Goal: Information Seeking & Learning: Learn about a topic

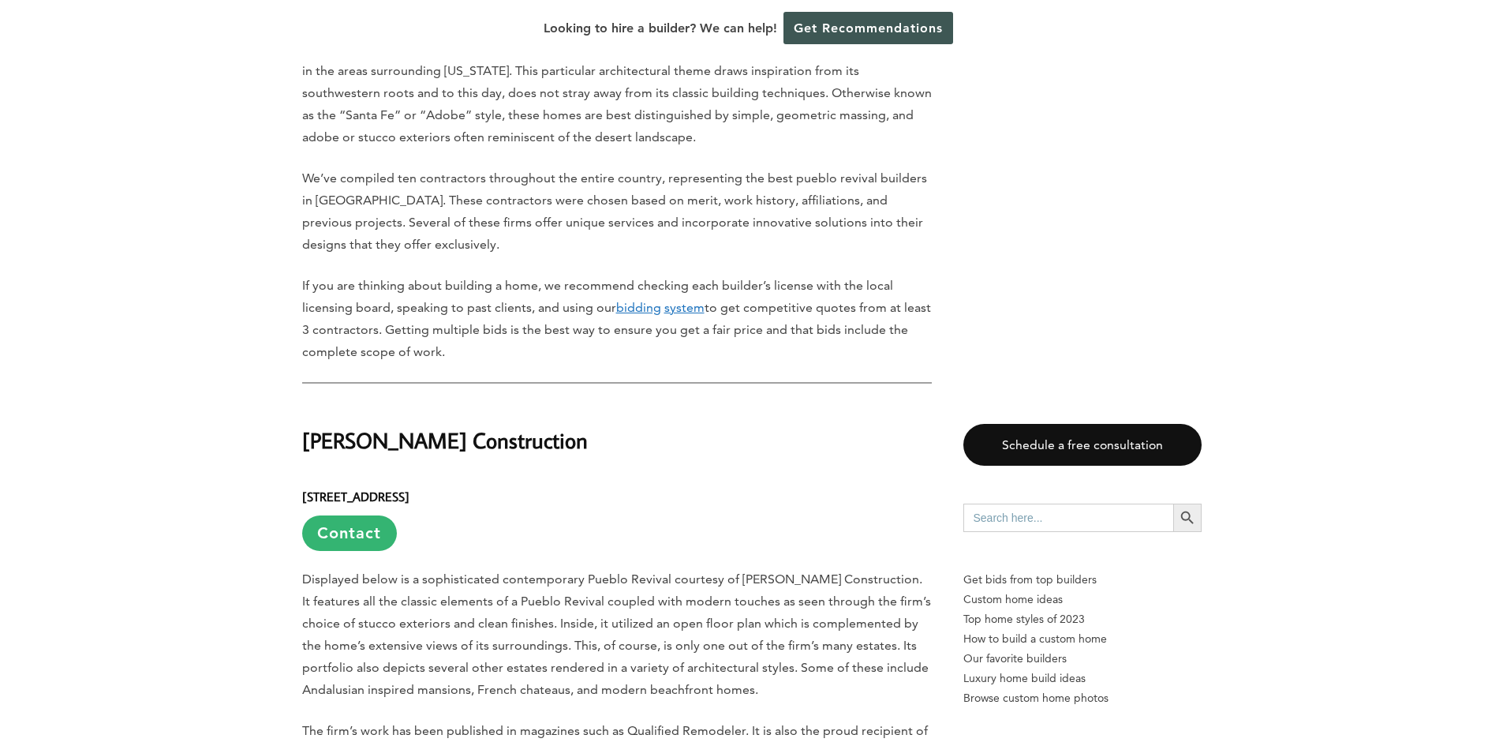
scroll to position [1026, 0]
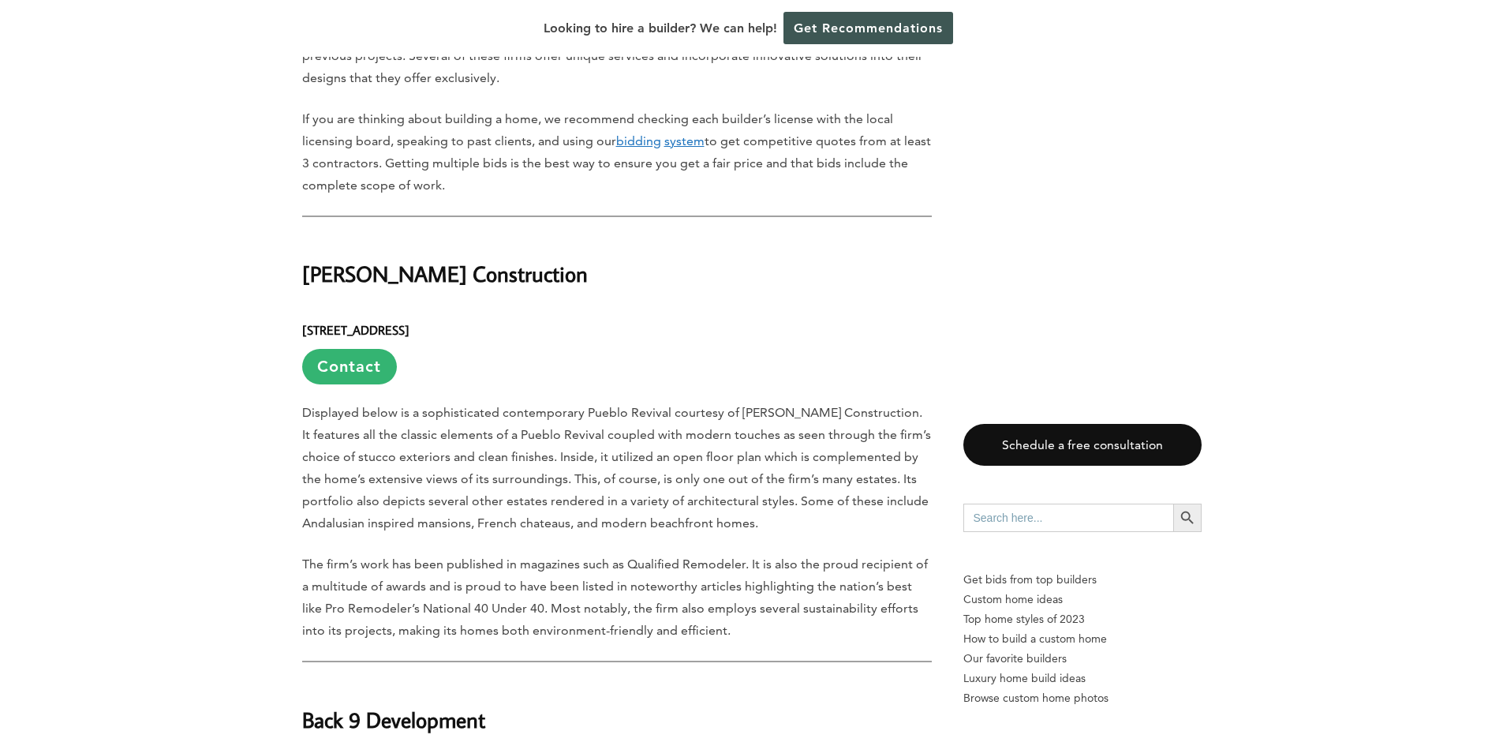
click at [384, 236] on h2 "[PERSON_NAME] Construction" at bounding box center [617, 263] width 630 height 54
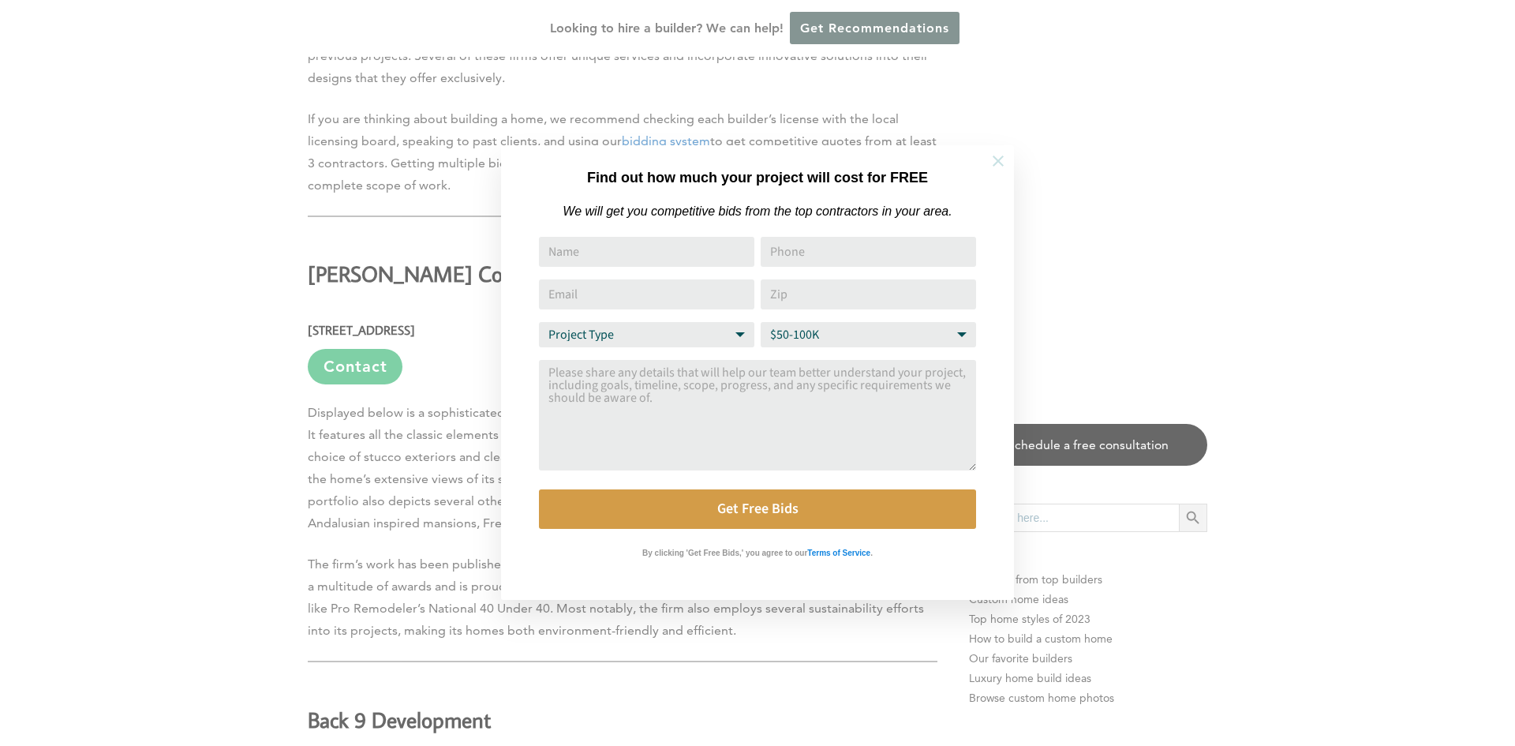
click at [990, 167] on icon at bounding box center [998, 160] width 17 height 17
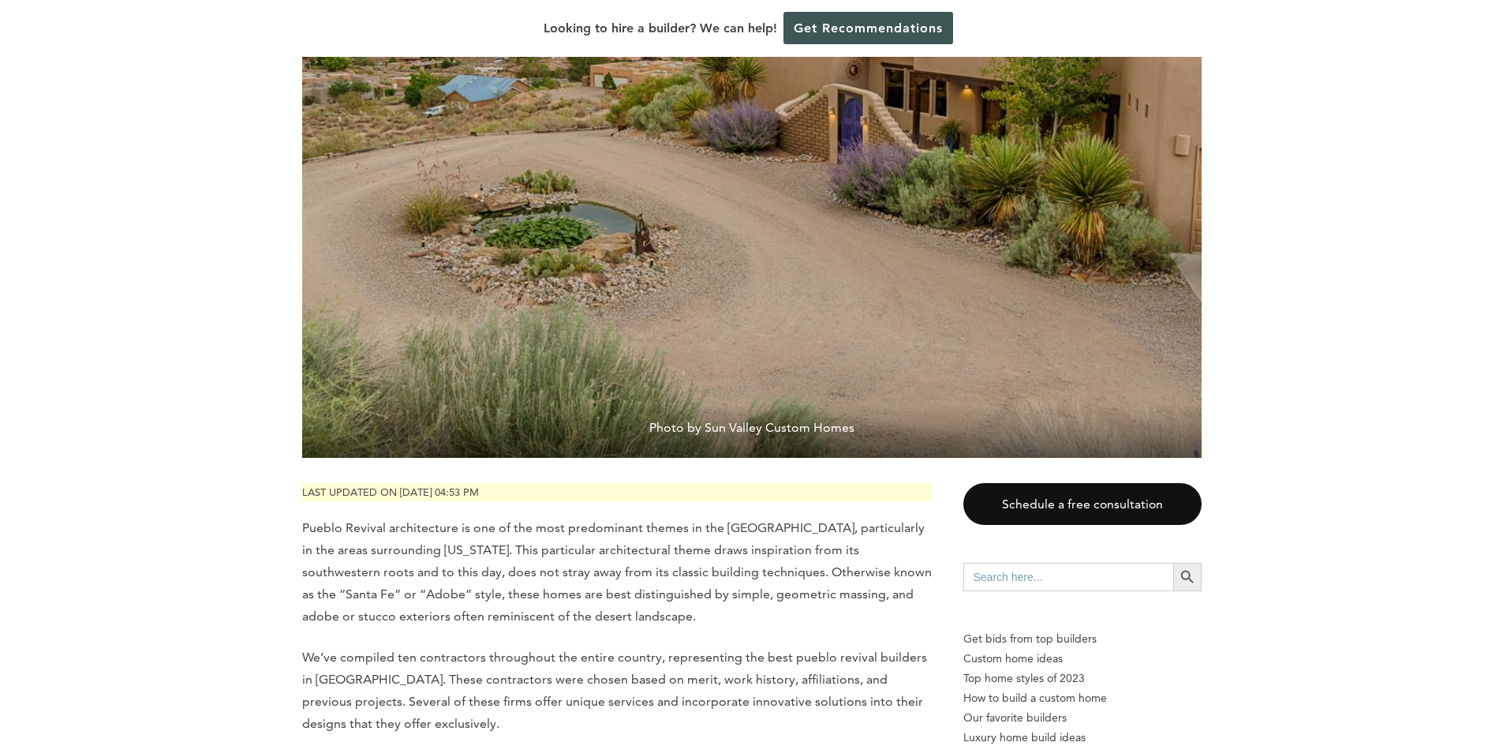
scroll to position [395, 0]
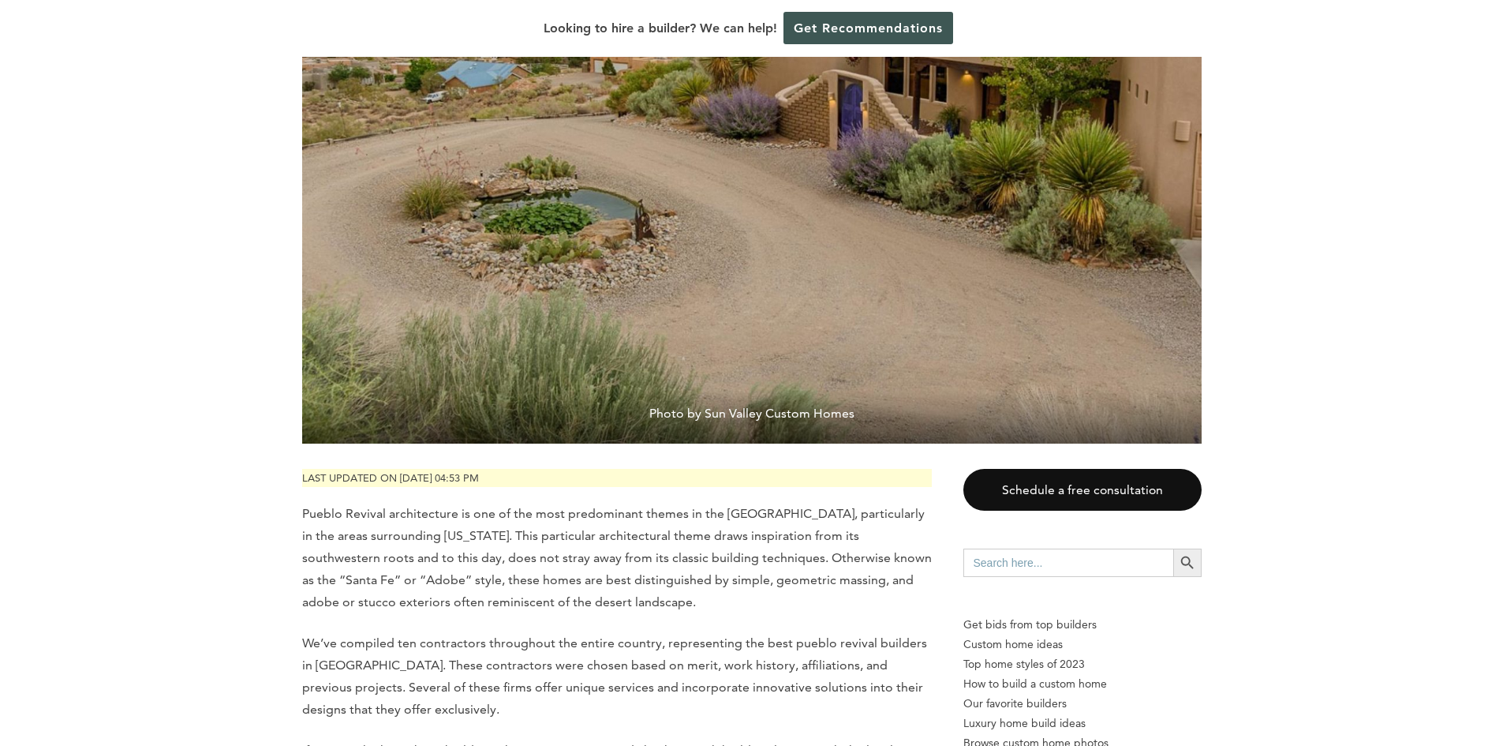
click at [756, 390] on span "Photo by Sun Valley Custom Homes" at bounding box center [752, 417] width 900 height 54
drag, startPoint x: 709, startPoint y: 376, endPoint x: 814, endPoint y: 375, distance: 105.8
click at [814, 390] on span "Photo by Sun Valley Custom Homes" at bounding box center [752, 417] width 900 height 54
click at [845, 390] on span "Photo by Sun Valley Custom Homes" at bounding box center [752, 417] width 900 height 54
drag, startPoint x: 852, startPoint y: 376, endPoint x: 708, endPoint y: 372, distance: 143.7
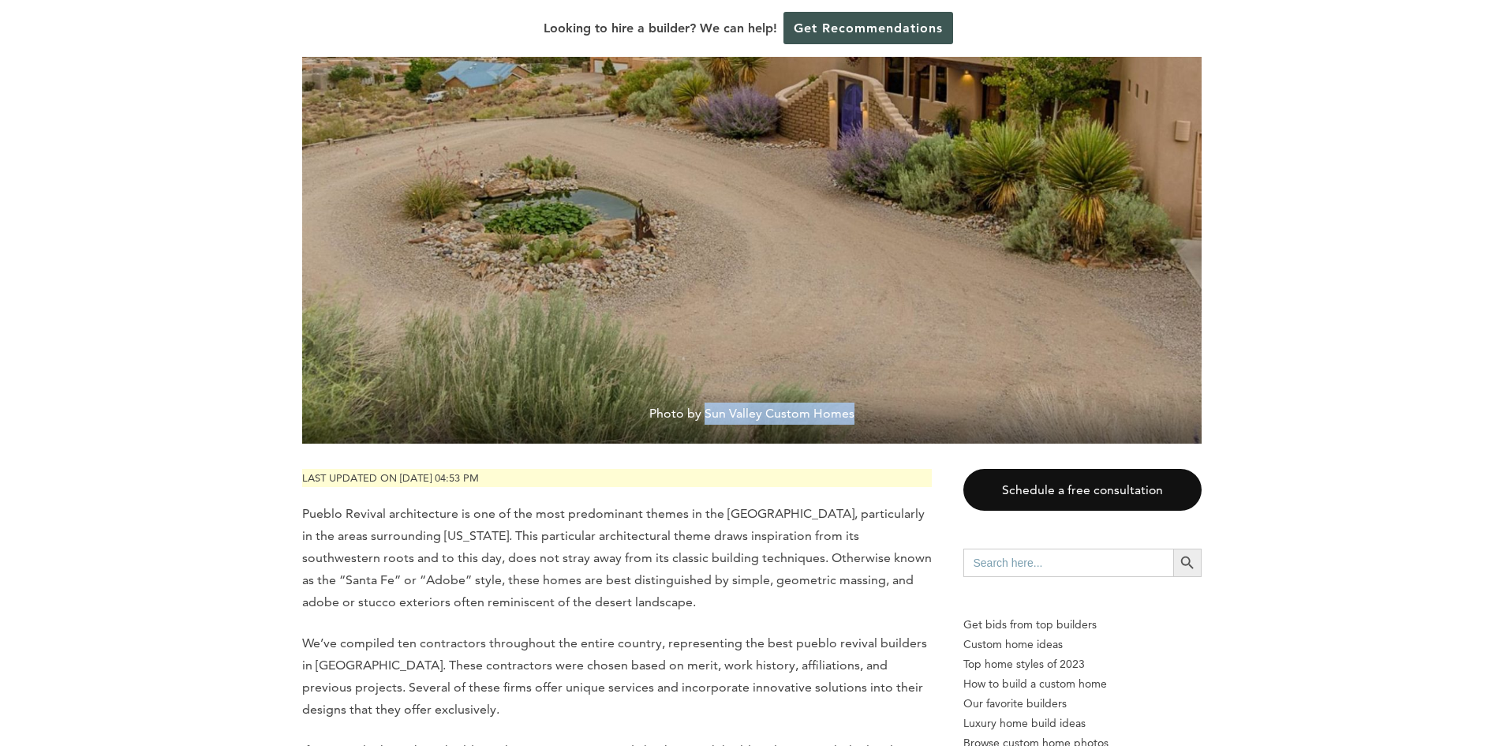
click at [708, 390] on span "Photo by Sun Valley Custom Homes" at bounding box center [752, 417] width 900 height 54
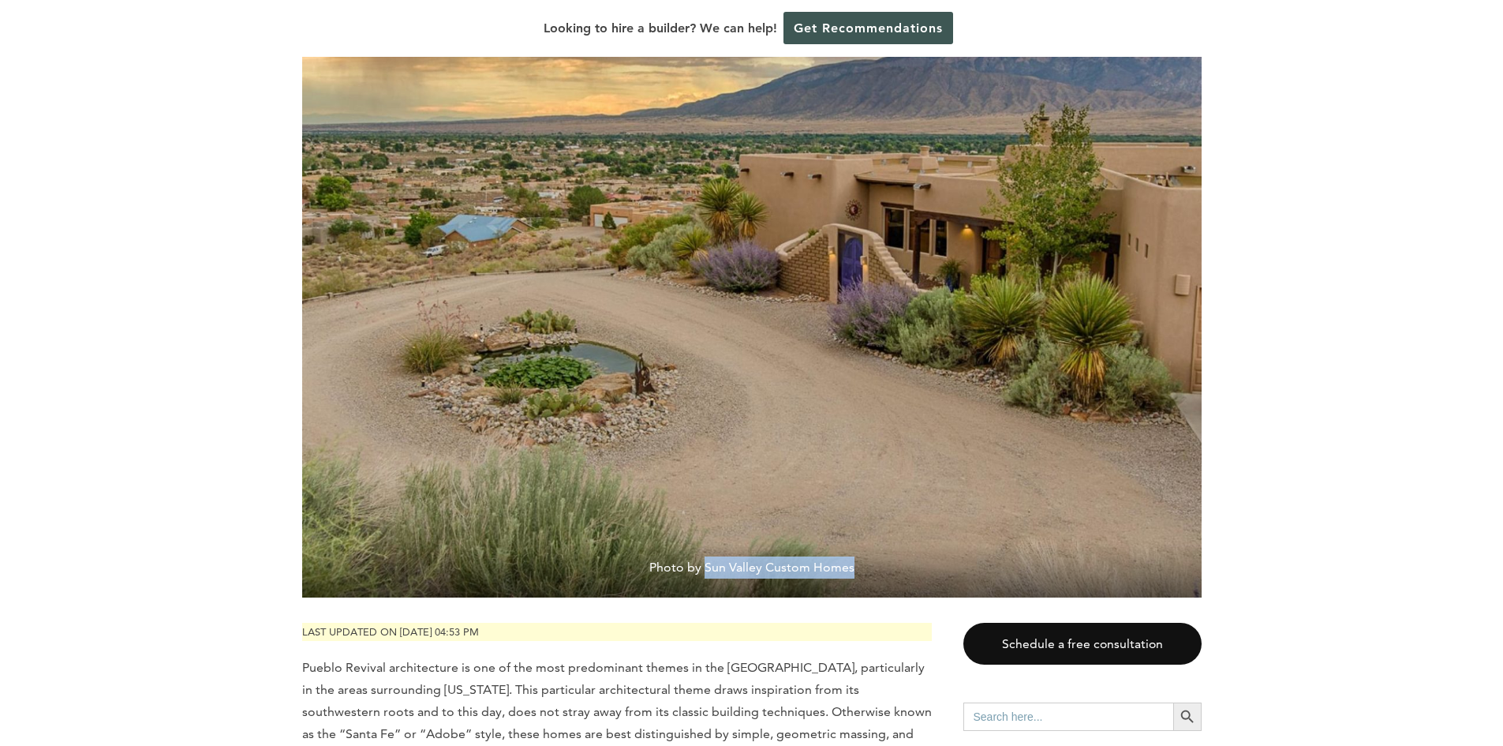
scroll to position [79, 0]
